Goal: Transaction & Acquisition: Purchase product/service

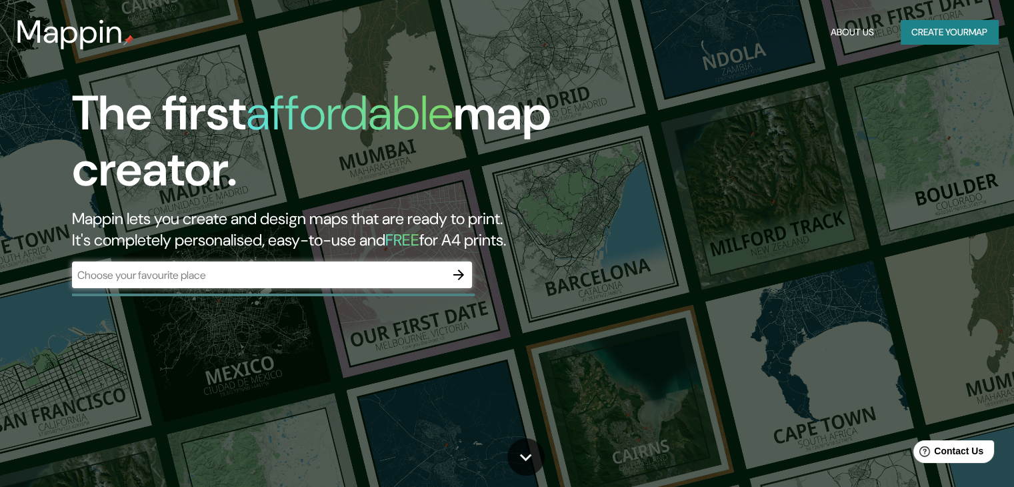
click at [178, 264] on div "​" at bounding box center [272, 274] width 400 height 27
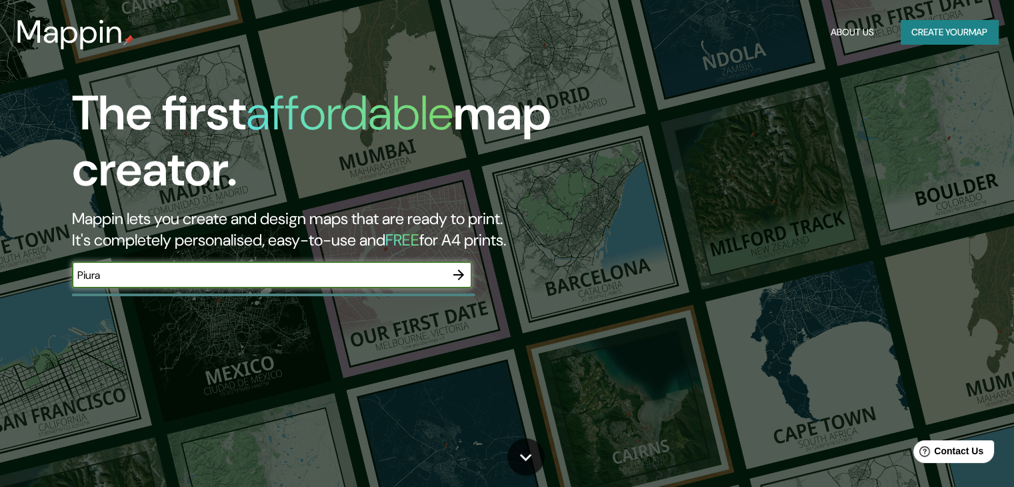
type input "Piura"
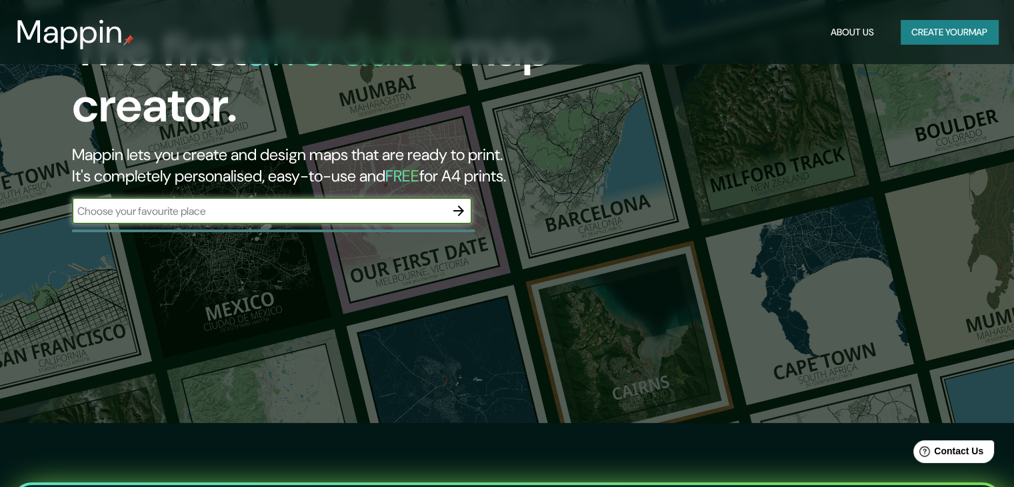
scroll to position [67, 0]
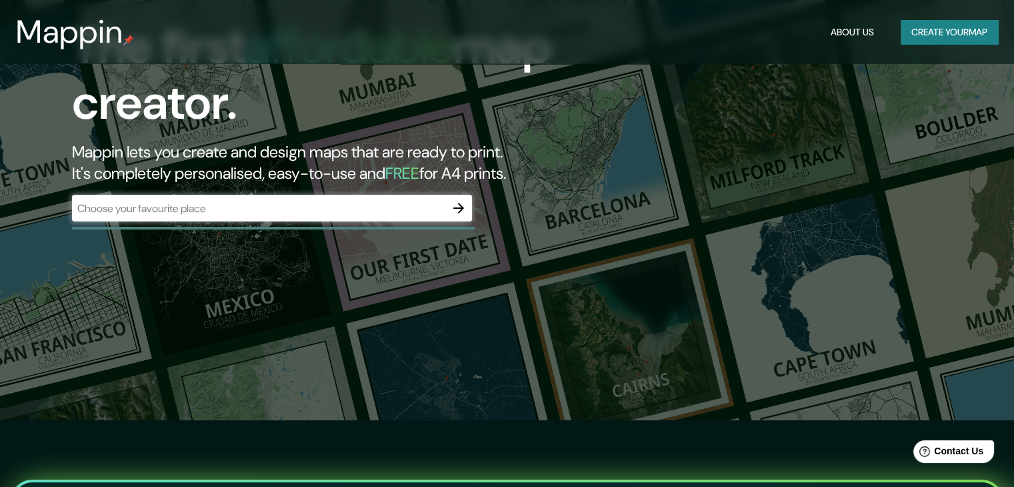
click at [794, 130] on div "The first affordable map creator. Mappin lets you create and design maps that a…" at bounding box center [507, 176] width 1014 height 487
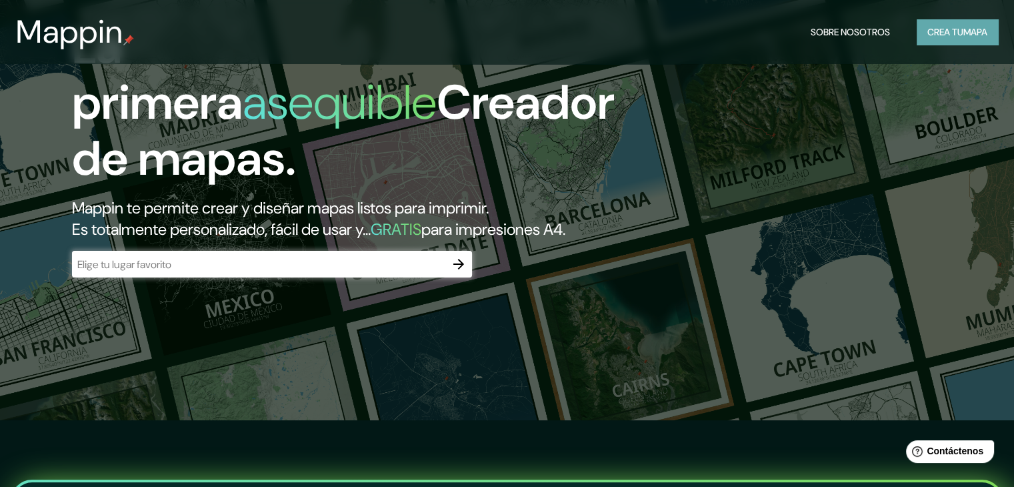
click at [966, 37] on font "mapa" at bounding box center [976, 32] width 24 height 12
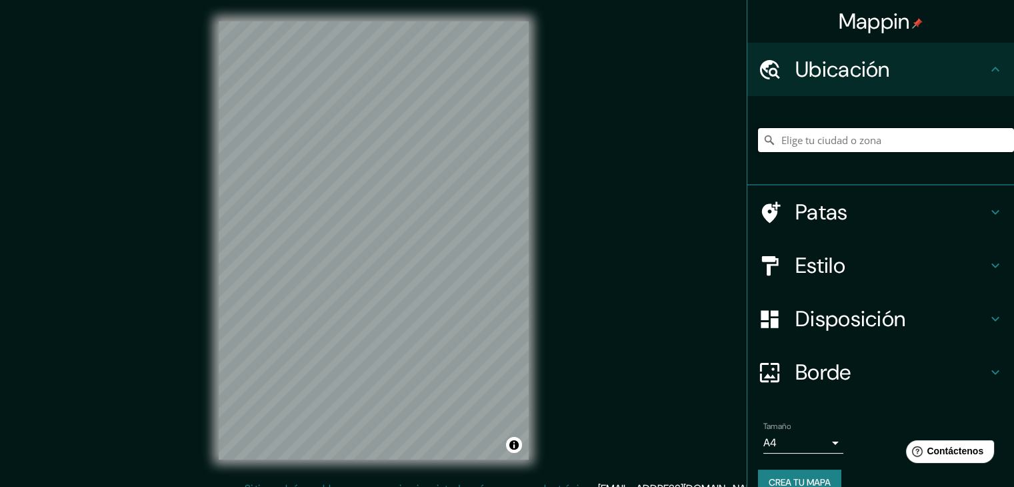
click at [873, 132] on input "Elige tu ciudad o zona" at bounding box center [886, 140] width 256 height 24
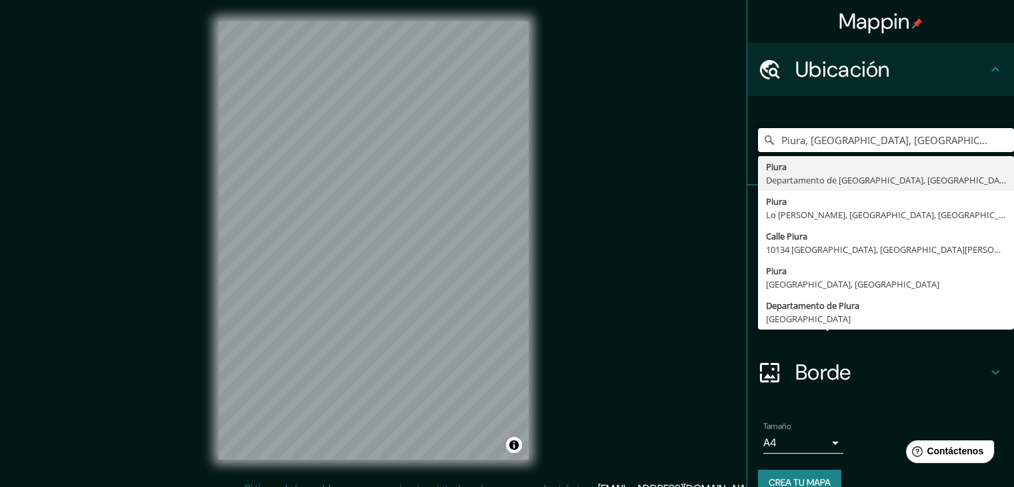
type input "Piura, [GEOGRAPHIC_DATA], [GEOGRAPHIC_DATA]"
click at [836, 89] on div "Ubicación" at bounding box center [881, 69] width 267 height 53
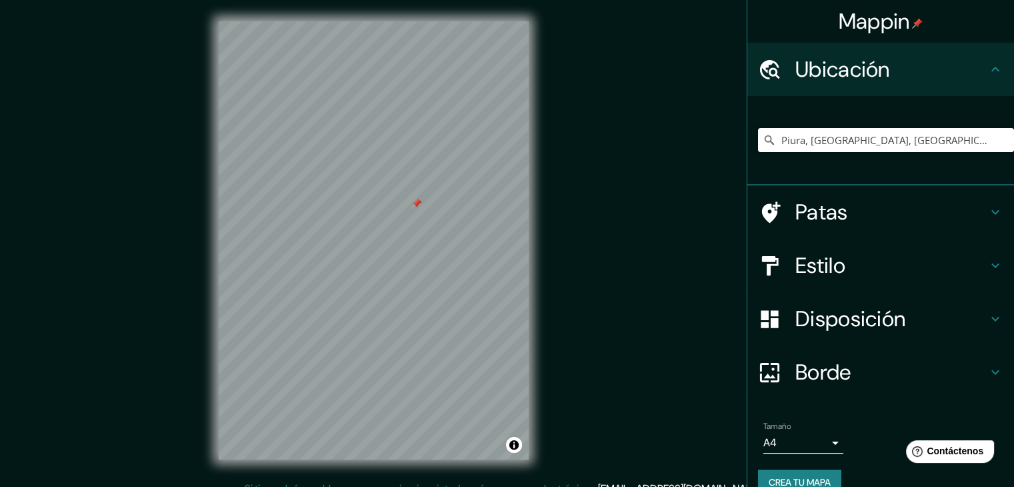
click at [972, 199] on h4 "Patas" at bounding box center [892, 212] width 192 height 27
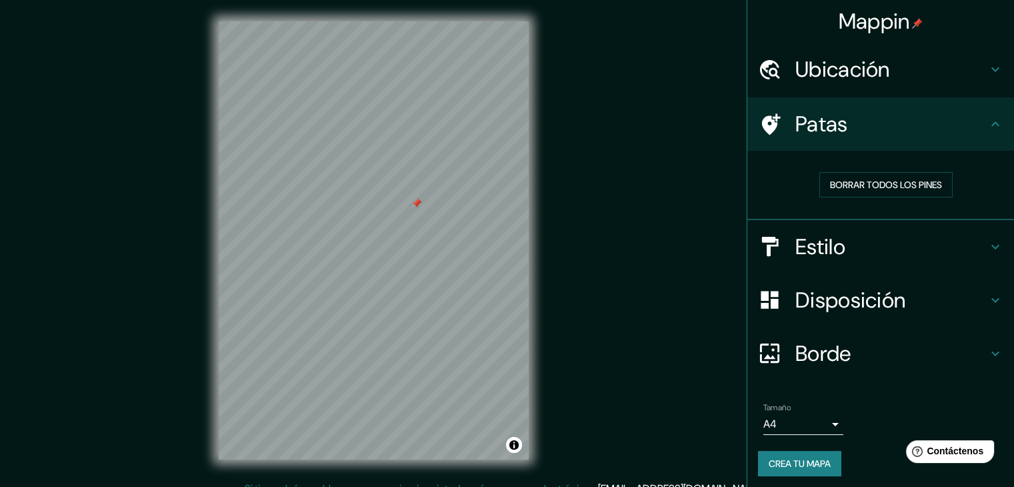
click at [920, 247] on h4 "Estilo" at bounding box center [892, 246] width 192 height 27
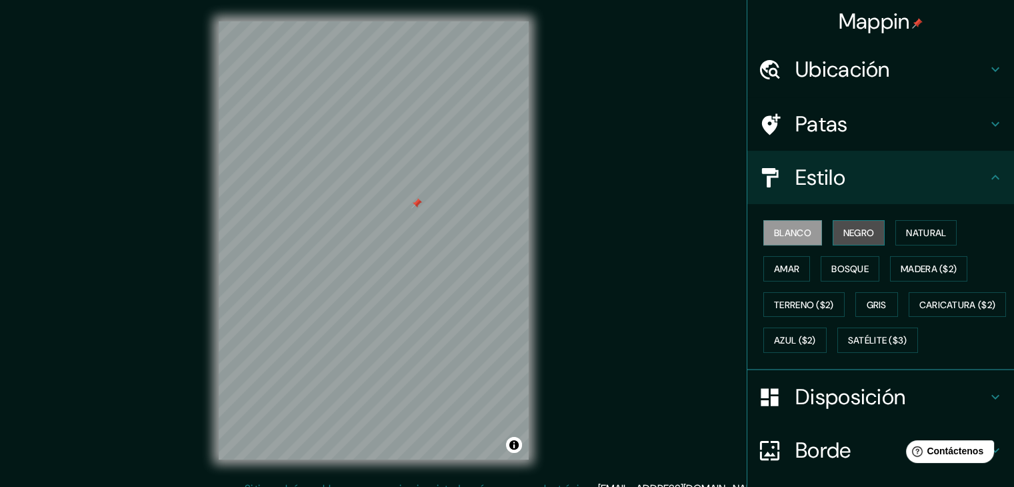
click at [864, 229] on font "Negro" at bounding box center [859, 233] width 31 height 12
click at [778, 227] on font "Blanco" at bounding box center [792, 233] width 37 height 12
drag, startPoint x: 415, startPoint y: 198, endPoint x: 558, endPoint y: 193, distance: 142.1
click at [426, 201] on div at bounding box center [420, 206] width 11 height 11
click at [782, 270] on font "Amar" at bounding box center [786, 269] width 25 height 12
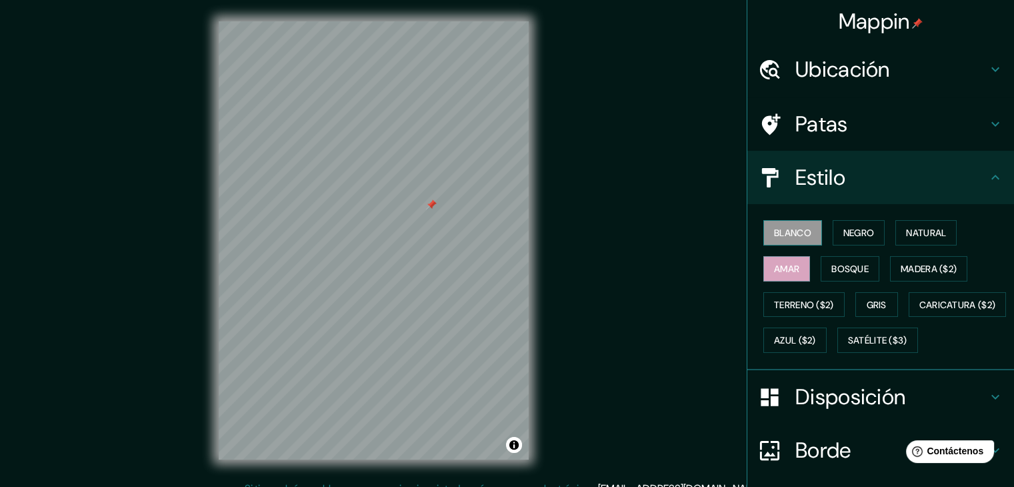
click at [774, 240] on font "Blanco" at bounding box center [792, 232] width 37 height 17
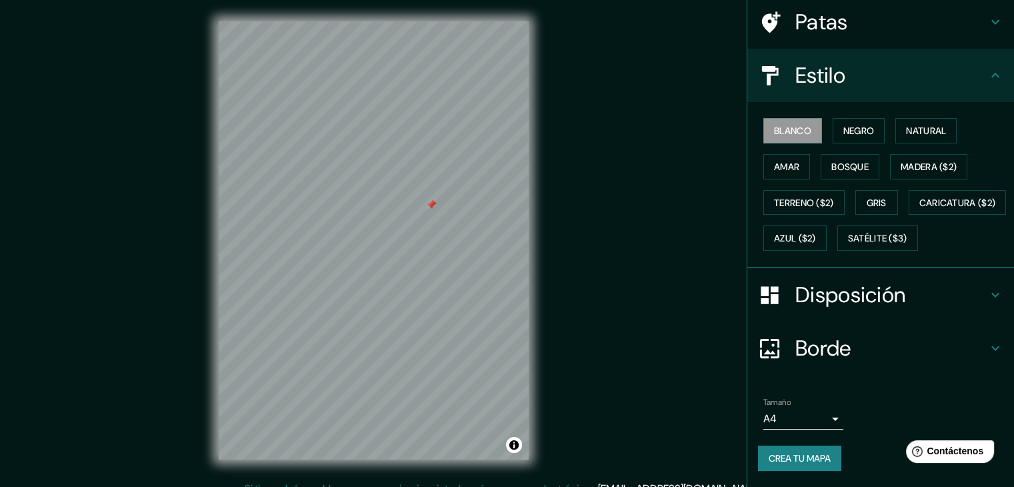
click at [864, 305] on font "Disposición" at bounding box center [851, 295] width 110 height 28
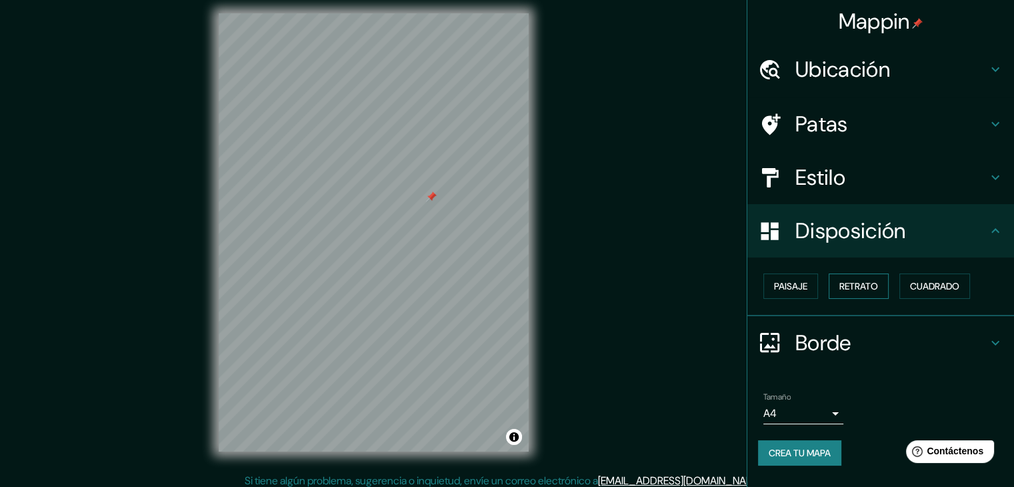
scroll to position [15, 0]
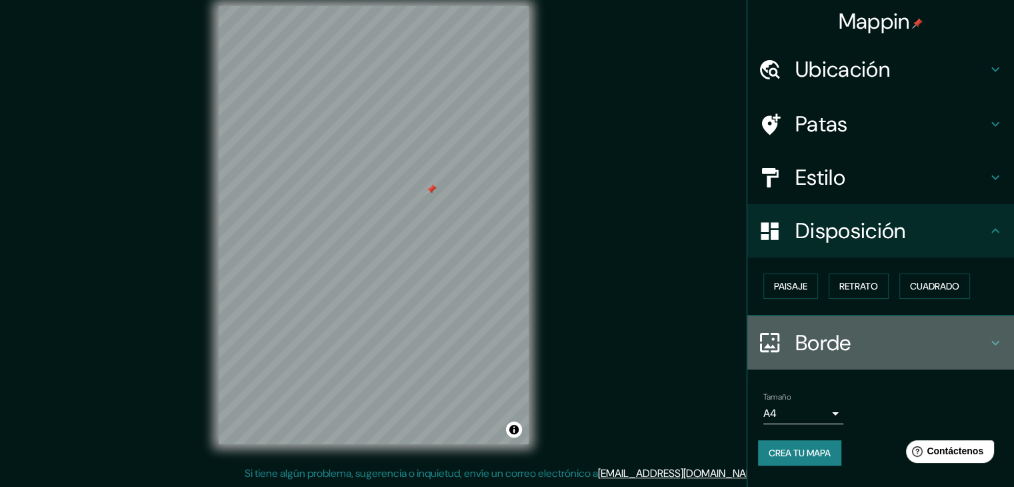
click at [886, 330] on h4 "Borde" at bounding box center [892, 342] width 192 height 27
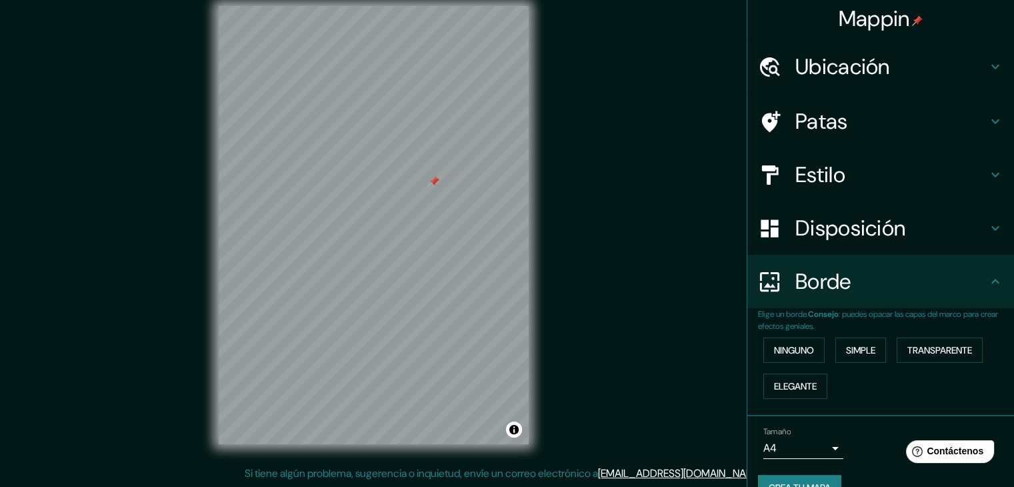
scroll to position [0, 0]
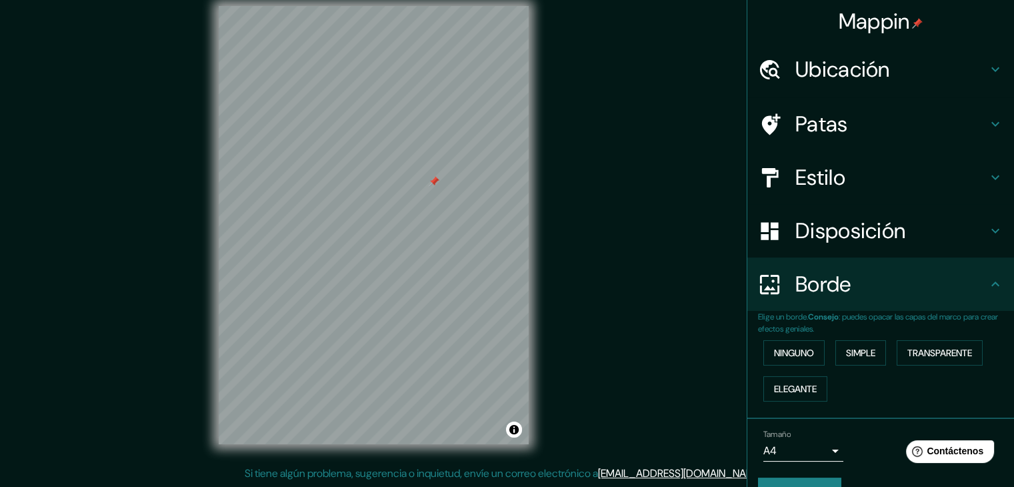
click at [872, 60] on font "Ubicación" at bounding box center [843, 69] width 95 height 28
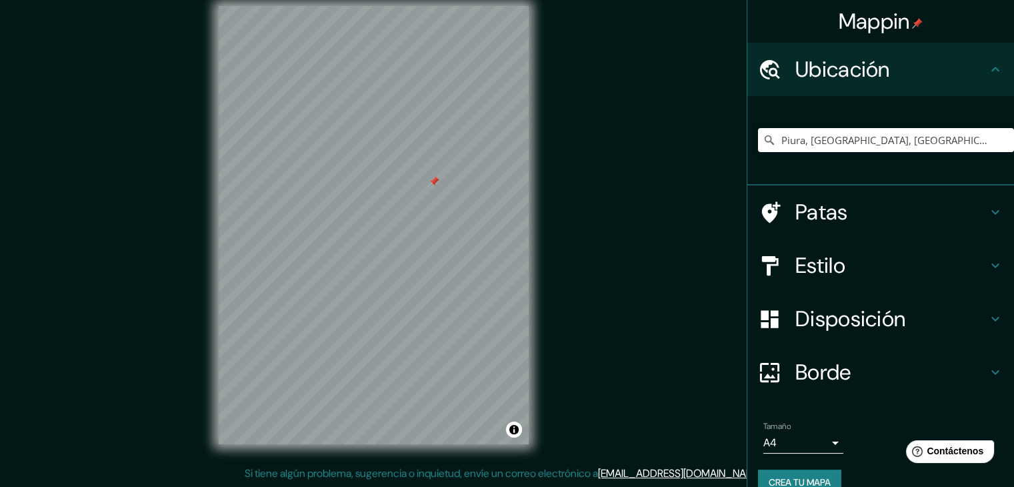
click at [829, 215] on font "Patas" at bounding box center [822, 212] width 53 height 28
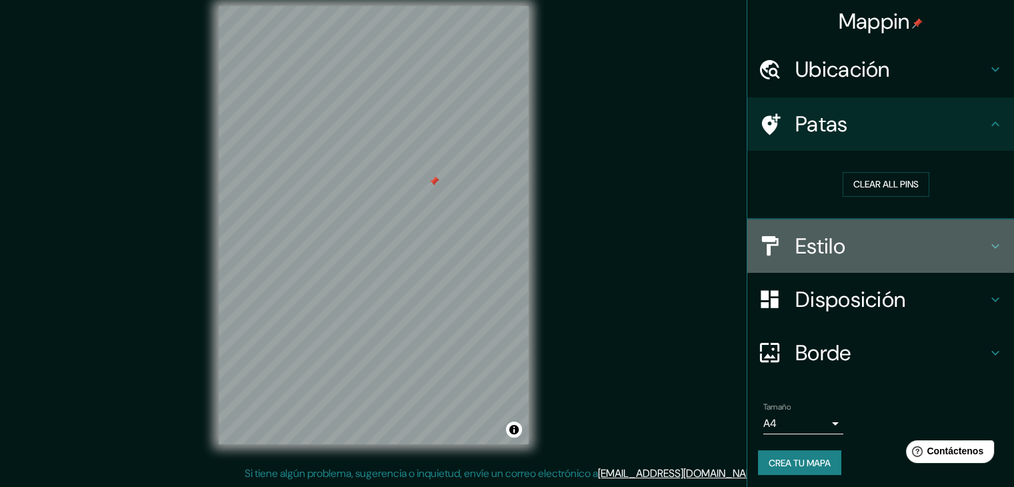
click at [834, 243] on font "Estilo" at bounding box center [821, 246] width 50 height 28
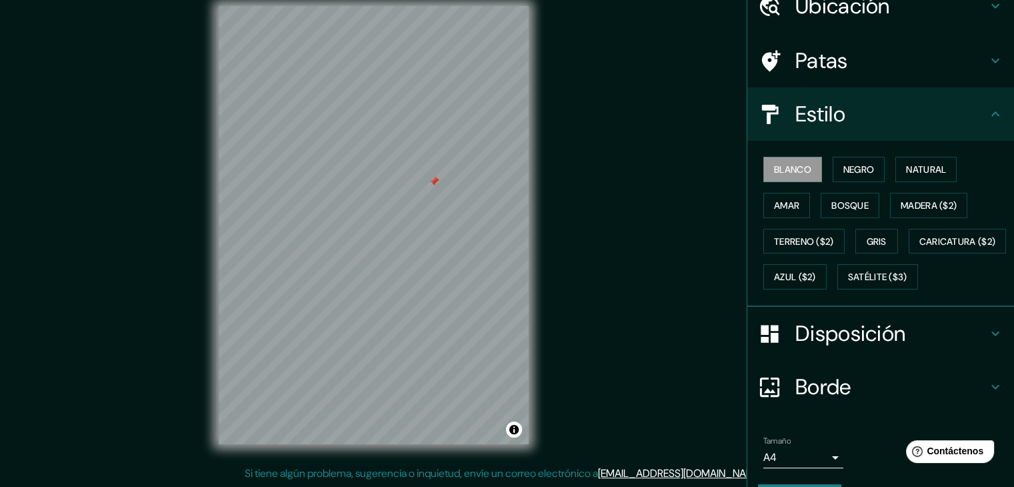
scroll to position [67, 0]
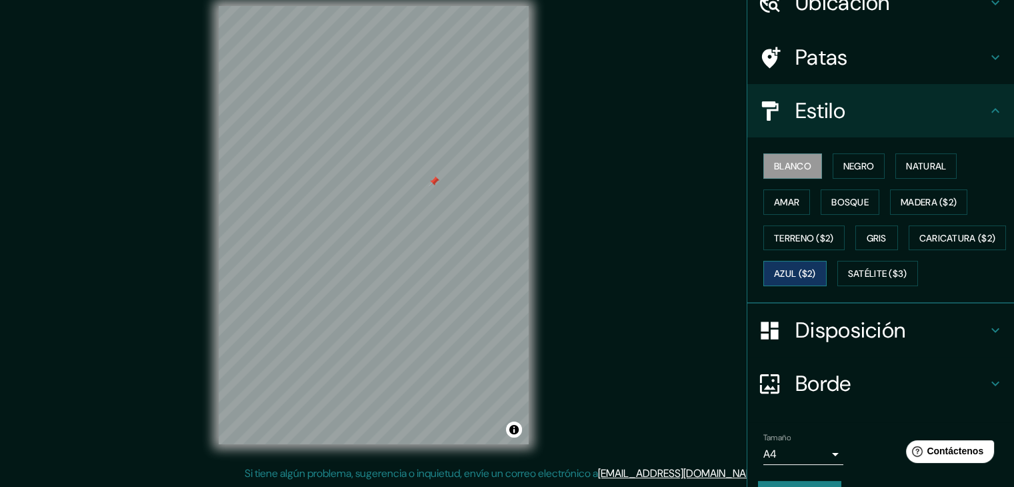
click at [816, 268] on font "Azul ($2)" at bounding box center [795, 274] width 42 height 12
click at [781, 169] on font "Blanco" at bounding box center [792, 166] width 37 height 12
click at [848, 280] on font "Satélite ($3)" at bounding box center [877, 274] width 59 height 12
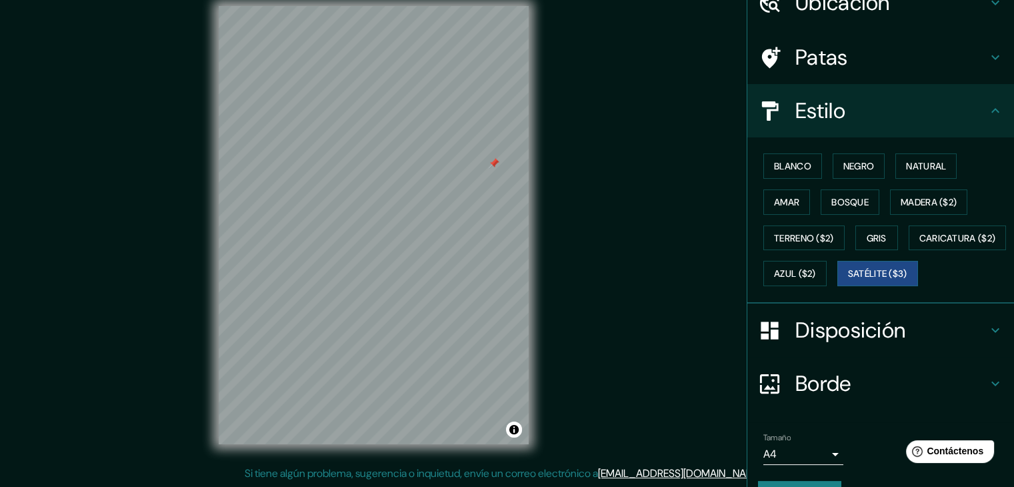
drag, startPoint x: 469, startPoint y: 185, endPoint x: 495, endPoint y: 160, distance: 35.8
click at [495, 160] on div at bounding box center [494, 163] width 11 height 11
click at [792, 153] on button "Blanco" at bounding box center [793, 165] width 59 height 25
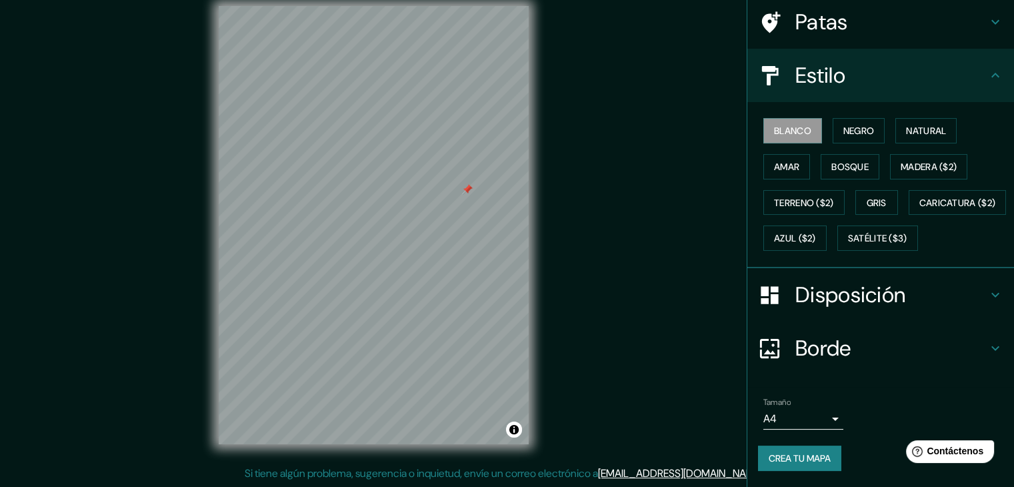
scroll to position [135, 0]
click at [831, 295] on font "Disposición" at bounding box center [851, 295] width 110 height 28
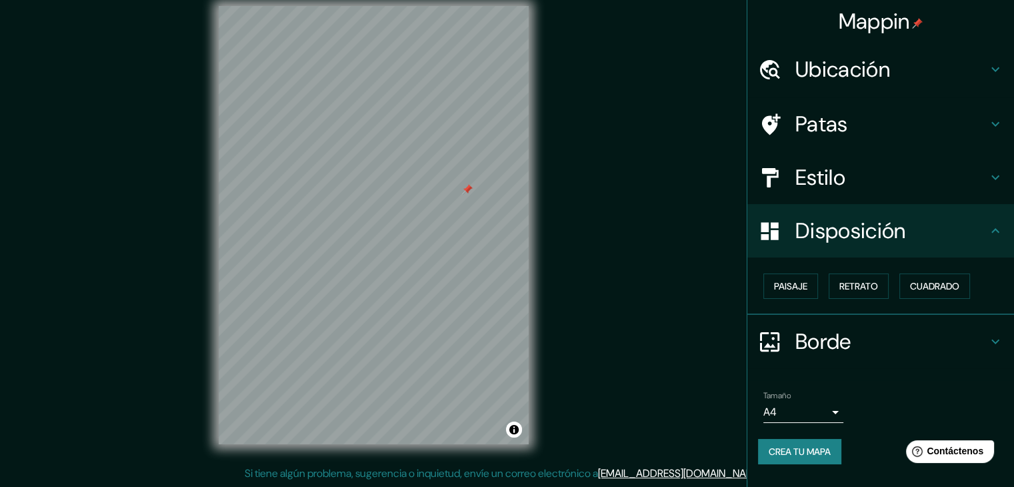
scroll to position [0, 0]
click at [786, 286] on font "Paisaje" at bounding box center [790, 286] width 33 height 12
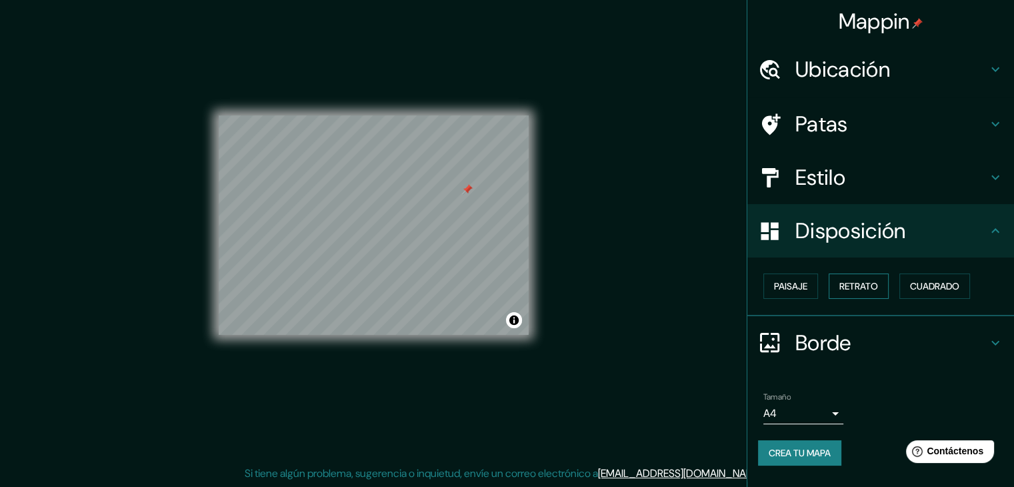
click at [846, 289] on font "Retrato" at bounding box center [859, 286] width 39 height 12
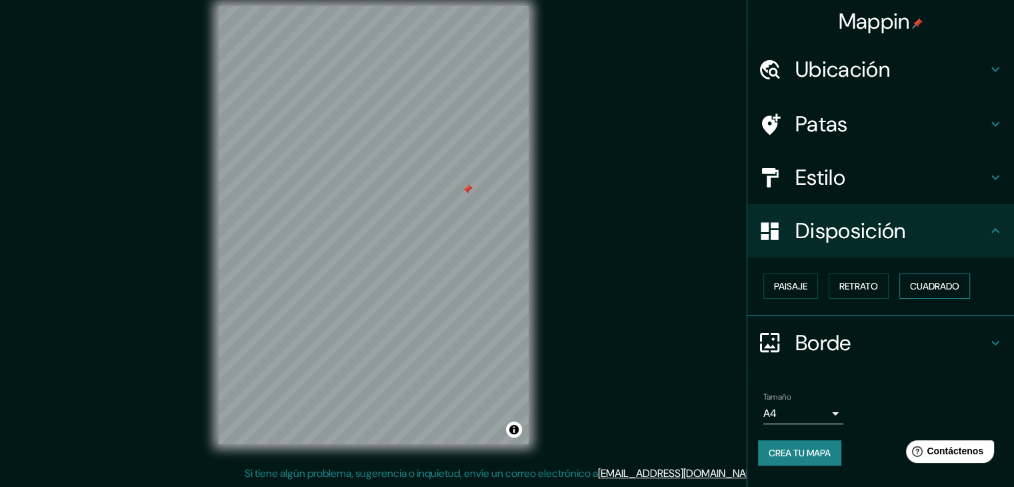
click at [934, 291] on font "Cuadrado" at bounding box center [934, 286] width 49 height 12
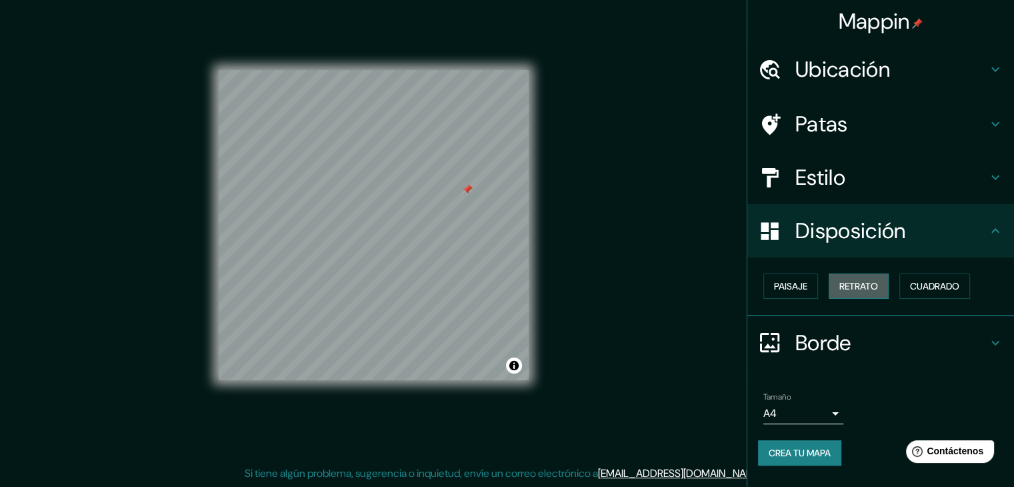
click at [862, 278] on font "Retrato" at bounding box center [859, 285] width 39 height 17
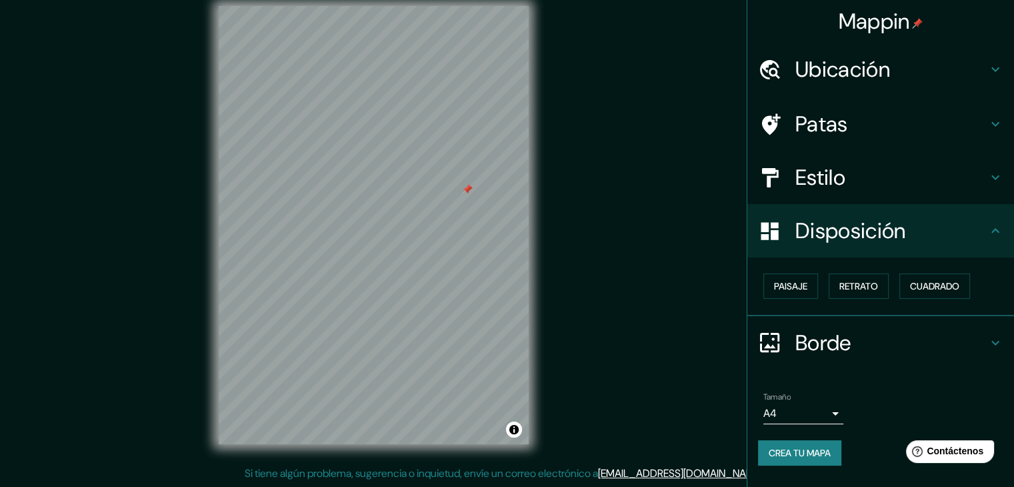
click at [823, 350] on font "Borde" at bounding box center [824, 343] width 56 height 28
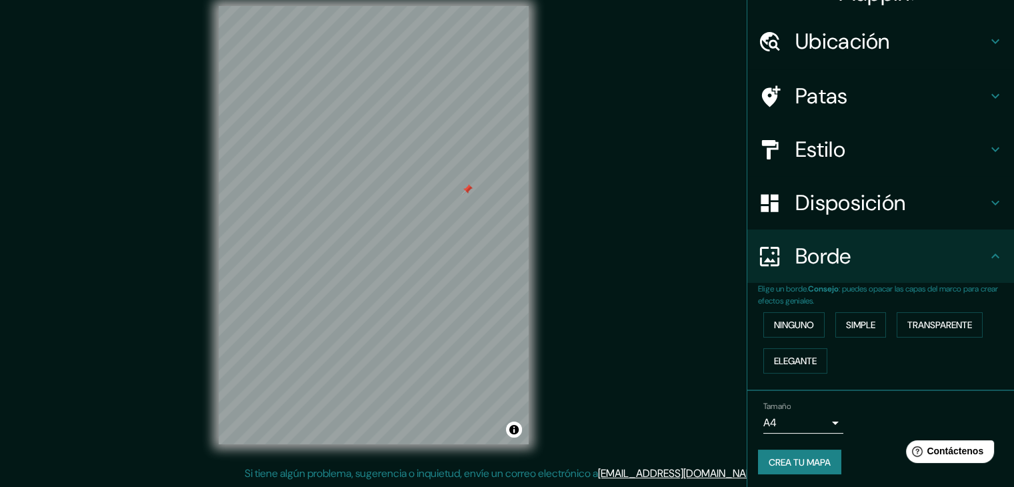
scroll to position [30, 0]
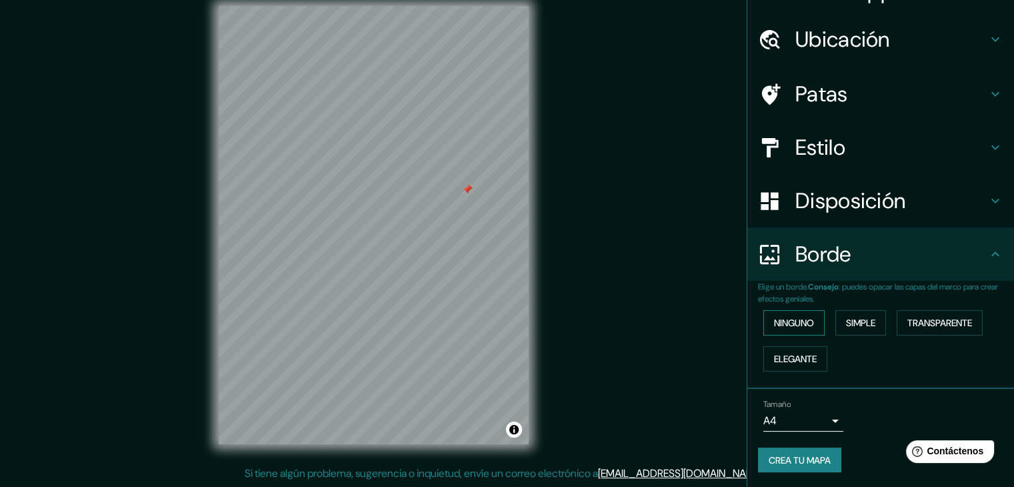
click at [798, 327] on font "Ninguno" at bounding box center [794, 323] width 40 height 12
click at [846, 325] on font "Simple" at bounding box center [860, 323] width 29 height 12
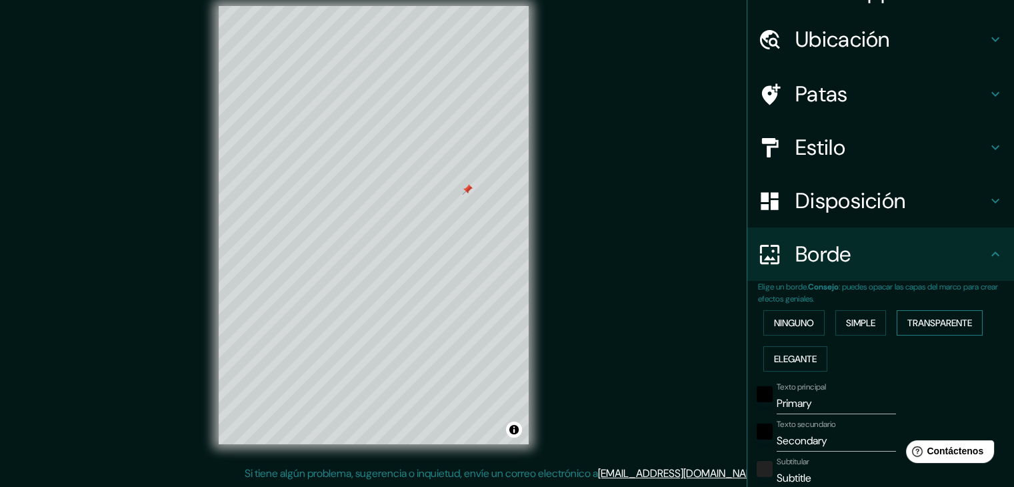
drag, startPoint x: 928, startPoint y: 327, endPoint x: 916, endPoint y: 331, distance: 12.7
click at [927, 327] on font "Transparente" at bounding box center [940, 323] width 65 height 12
click at [774, 317] on font "Ninguno" at bounding box center [794, 323] width 40 height 12
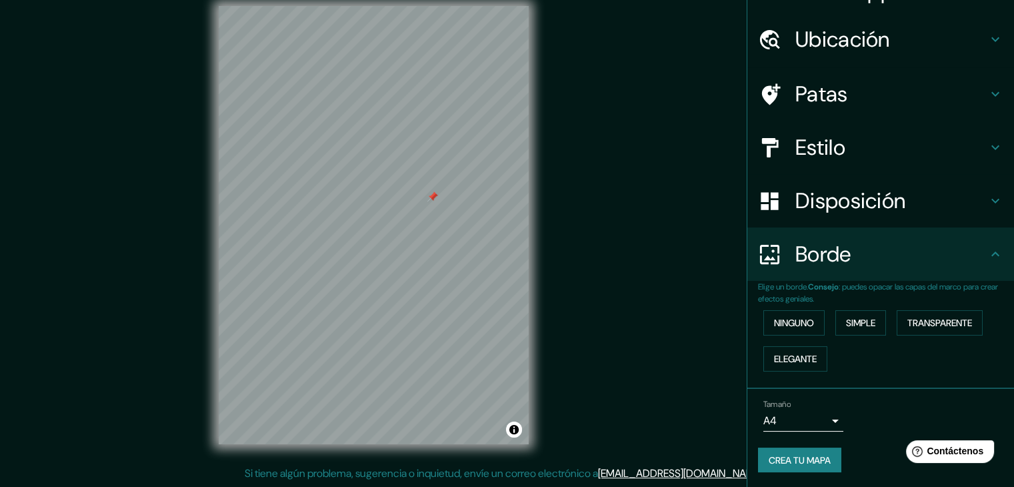
click at [789, 464] on font "Crea tu mapa" at bounding box center [800, 459] width 62 height 17
drag, startPoint x: 214, startPoint y: 35, endPoint x: 751, endPoint y: 375, distance: 635.5
click at [720, 345] on div "Mappin Ubicación Piura, [GEOGRAPHIC_DATA], [GEOGRAPHIC_DATA] [GEOGRAPHIC_DATA] …" at bounding box center [507, 236] width 1014 height 502
click at [808, 454] on font "Crea tu mapa" at bounding box center [800, 460] width 62 height 12
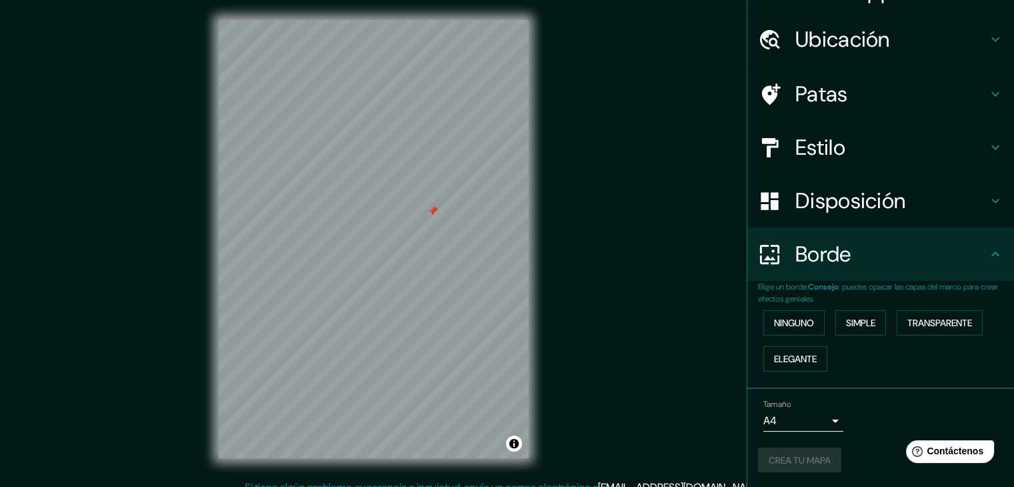
scroll to position [0, 0]
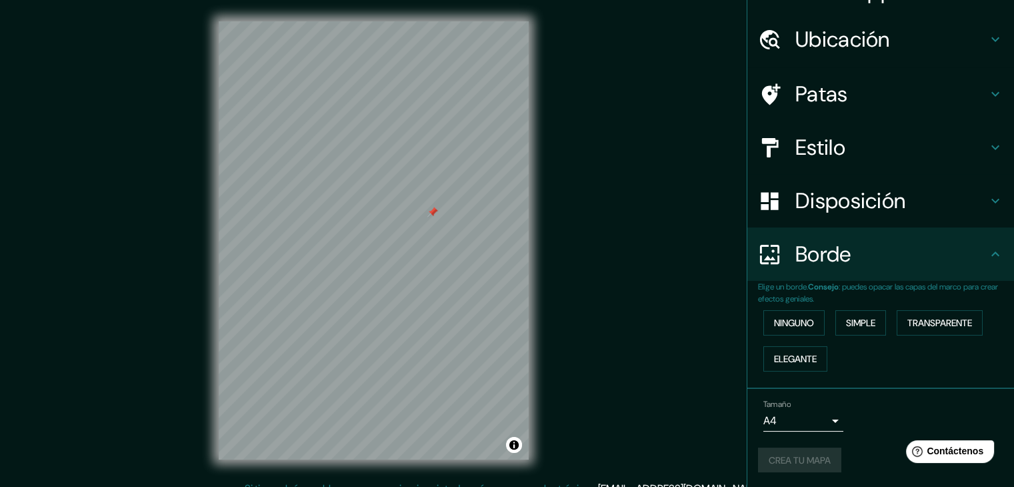
click at [899, 13] on div "Ubicación" at bounding box center [881, 39] width 267 height 53
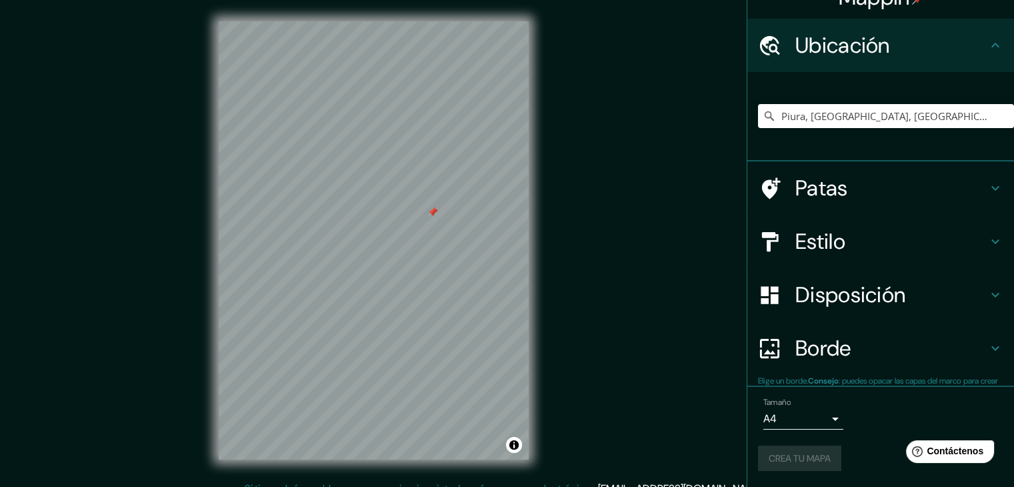
scroll to position [23, 0]
